Goal: Task Accomplishment & Management: Manage account settings

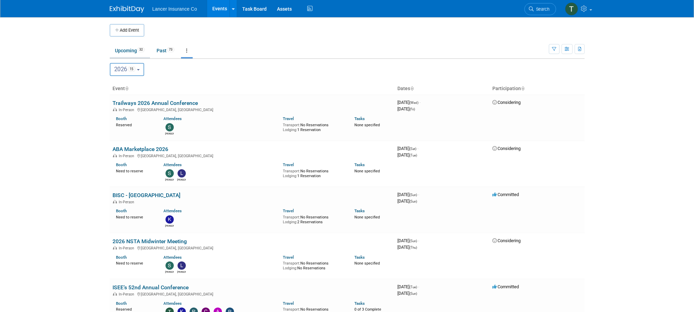
click at [125, 46] on link "Upcoming 32" at bounding box center [130, 50] width 40 height 13
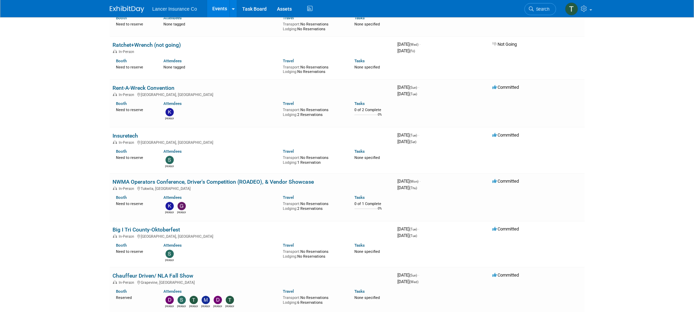
scroll to position [31, 0]
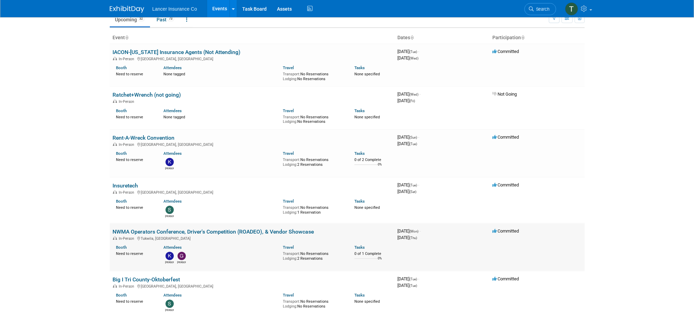
click at [150, 232] on link "NWMA Operators Conference, Driver's Competition (ROADEO), & Vendor Showcase" at bounding box center [213, 231] width 201 height 7
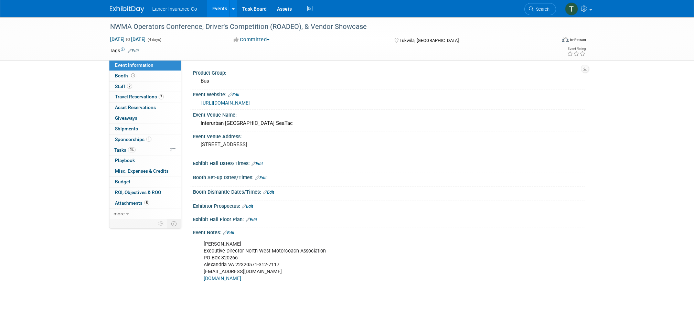
click at [234, 232] on link "Edit" at bounding box center [228, 233] width 11 height 5
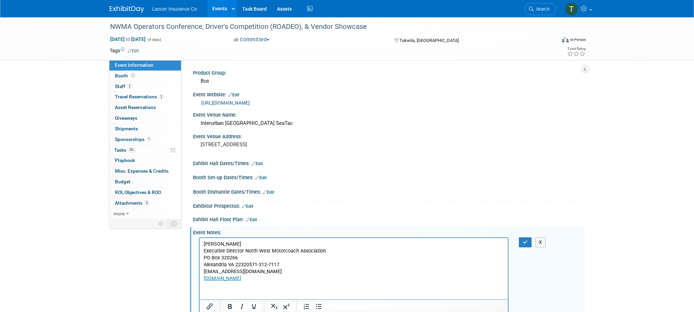
click at [335, 250] on p "[PERSON_NAME] Executive Director North West Motorcoach Association [GEOGRAPHIC_…" at bounding box center [353, 261] width 301 height 41
click at [292, 274] on p "[PERSON_NAME] Executive Director North West Motorcoach Association [GEOGRAPHIC_…" at bounding box center [353, 261] width 301 height 41
click at [289, 277] on p "[PERSON_NAME] Executive Director North West Motorcoach Association [GEOGRAPHIC_…" at bounding box center [353, 261] width 301 height 41
click at [288, 278] on p "[PERSON_NAME] Executive Director North West Motorcoach Association [GEOGRAPHIC_…" at bounding box center [353, 261] width 301 height 41
click at [275, 280] on p "[PERSON_NAME] Executive Director North West Motorcoach Association [GEOGRAPHIC_…" at bounding box center [353, 261] width 301 height 41
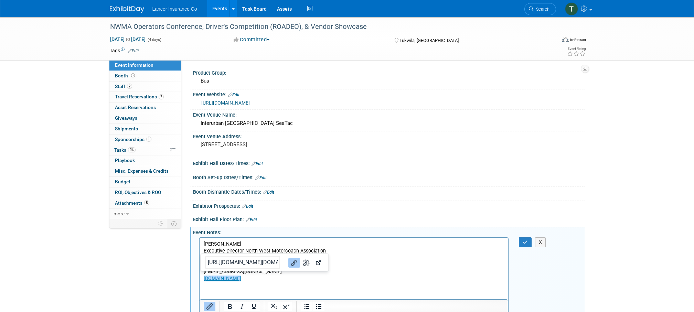
click at [274, 278] on p "[PERSON_NAME] Executive Director North West Motorcoach Association [GEOGRAPHIC_…" at bounding box center [353, 261] width 301 height 41
click at [235, 282] on html "[PERSON_NAME] Executive Director North West Motorcoach Association [GEOGRAPHIC_…" at bounding box center [353, 260] width 309 height 44
click at [232, 282] on html "[PERSON_NAME] Executive Director North West Motorcoach Association [GEOGRAPHIC_…" at bounding box center [353, 260] width 309 height 44
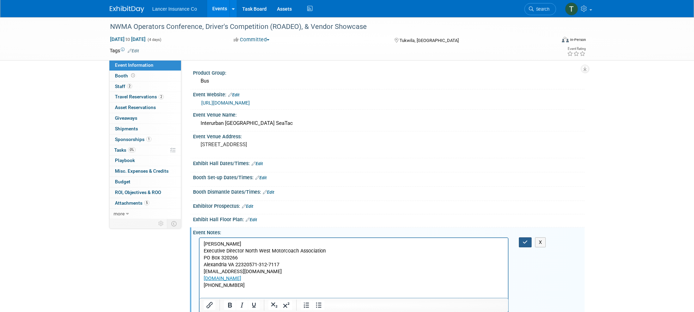
click at [526, 242] on icon "button" at bounding box center [525, 242] width 5 height 5
